Goal: Information Seeking & Learning: Learn about a topic

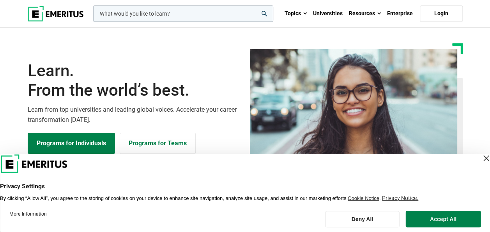
click at [481, 153] on div "Close Layer" at bounding box center [486, 157] width 11 height 11
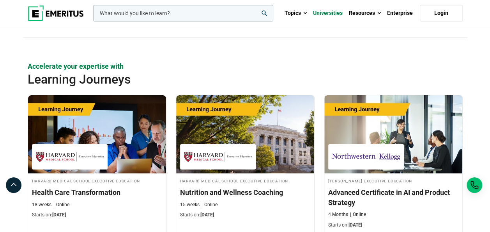
scroll to position [1247, 0]
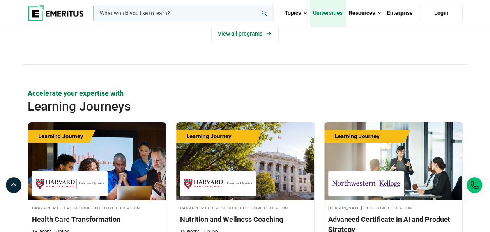
click at [332, 7] on link "Universities" at bounding box center [328, 13] width 36 height 27
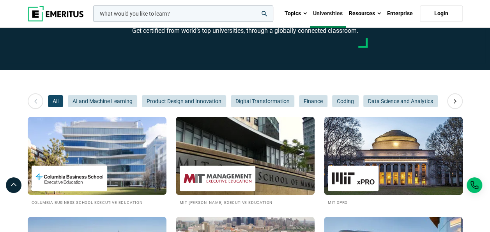
scroll to position [78, 0]
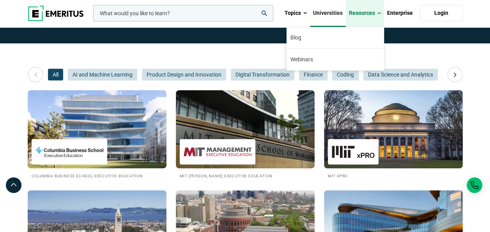
click at [360, 12] on link "Resources" at bounding box center [365, 13] width 38 height 27
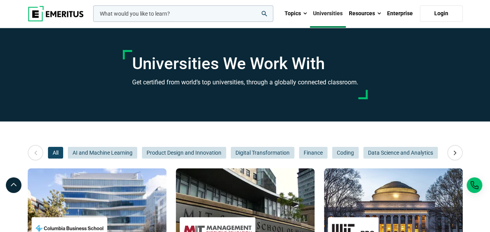
click at [334, 10] on link "Universities" at bounding box center [328, 13] width 36 height 27
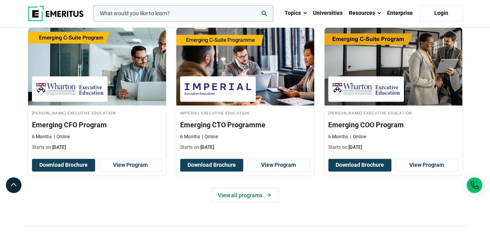
scroll to position [585, 0]
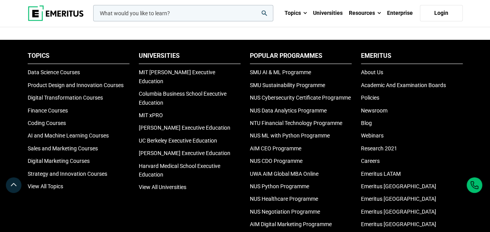
scroll to position [2534, 0]
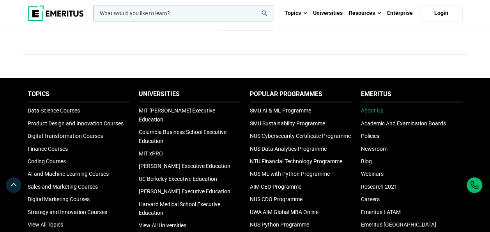
click at [367, 113] on link "About Us" at bounding box center [372, 110] width 22 height 6
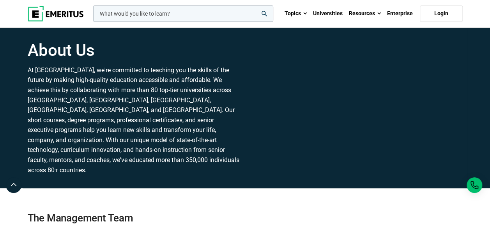
click at [61, 18] on img at bounding box center [56, 14] width 56 height 16
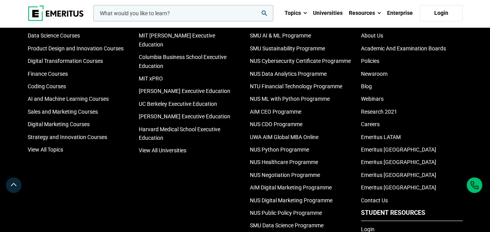
scroll to position [2573, 0]
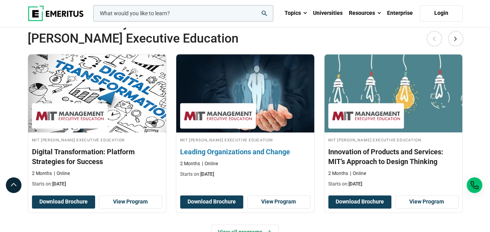
scroll to position [234, 0]
